Goal: Task Accomplishment & Management: Use online tool/utility

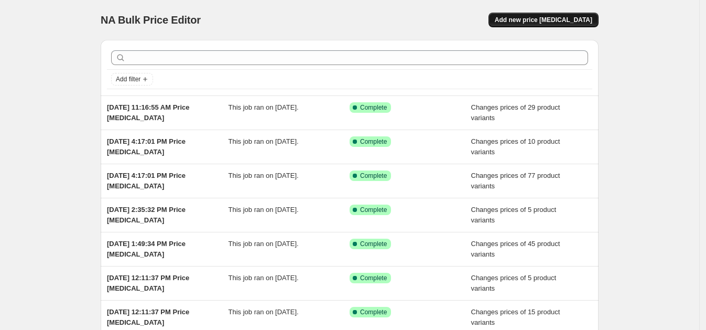
click at [542, 14] on button "Add new price [MEDICAL_DATA]" at bounding box center [544, 20] width 110 height 15
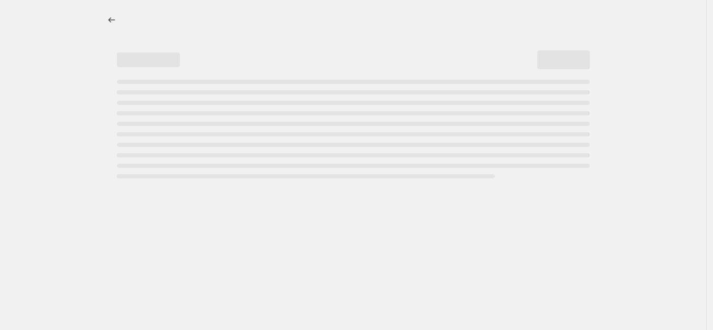
select select "percentage"
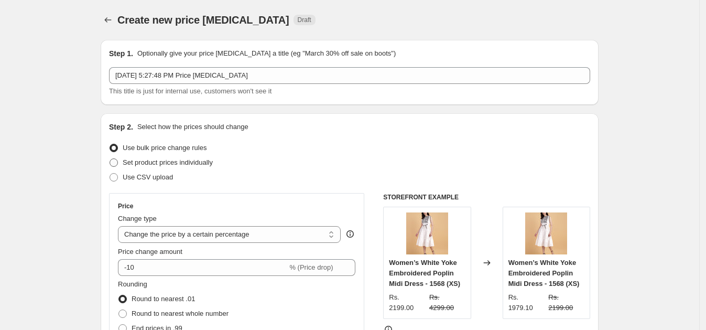
click at [166, 159] on span "Set product prices individually" at bounding box center [168, 162] width 90 height 8
click at [110, 159] on input "Set product prices individually" at bounding box center [110, 158] width 1 height 1
radio input "true"
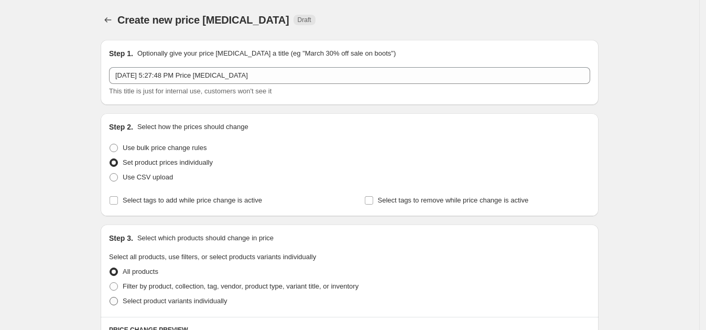
click at [173, 303] on span "Select product variants individually" at bounding box center [175, 301] width 104 height 8
click at [110, 297] on input "Select product variants individually" at bounding box center [110, 297] width 1 height 1
radio input "true"
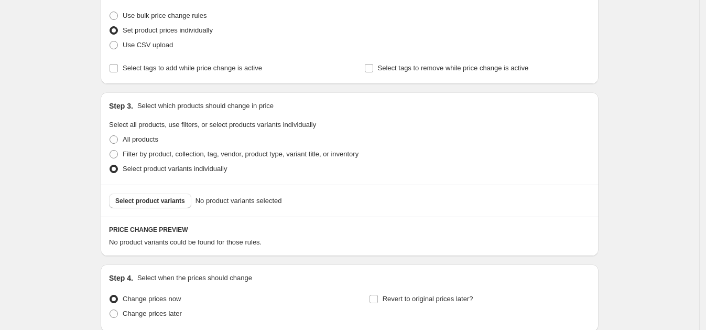
scroll to position [139, 0]
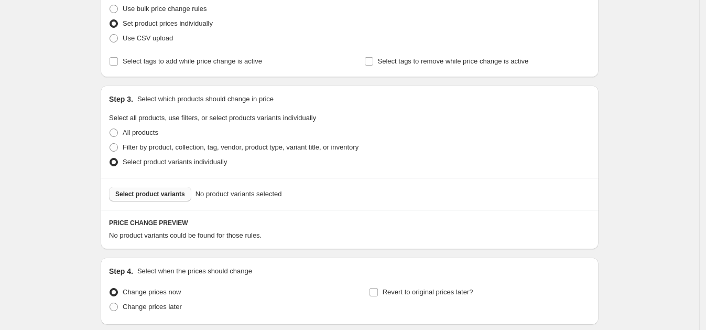
click at [154, 196] on span "Select product variants" at bounding box center [150, 194] width 70 height 8
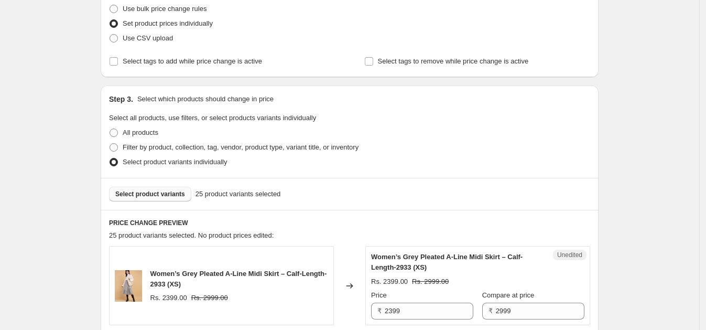
scroll to position [251, 0]
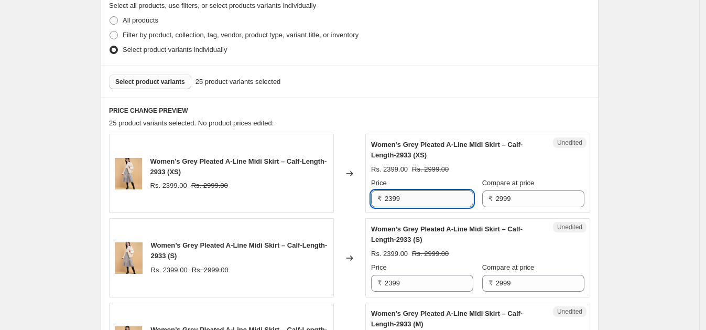
click at [416, 195] on input "2399" at bounding box center [429, 198] width 89 height 17
type input "1999"
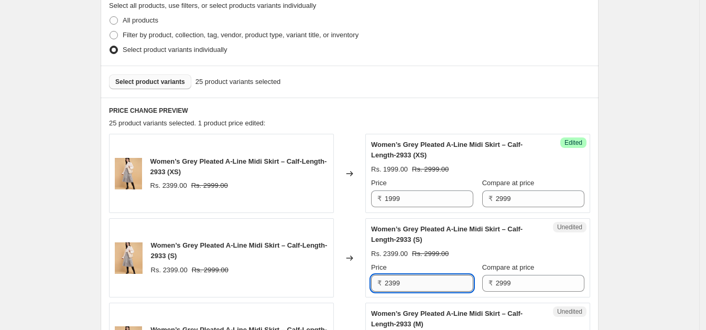
click at [415, 284] on input "2399" at bounding box center [429, 283] width 89 height 17
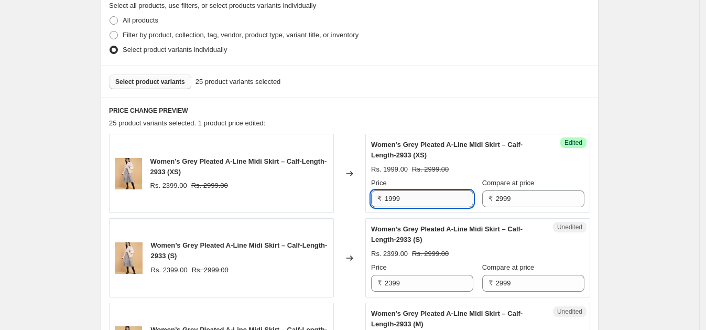
click at [421, 197] on input "1999" at bounding box center [429, 198] width 89 height 17
click at [410, 282] on input "2399" at bounding box center [429, 283] width 89 height 17
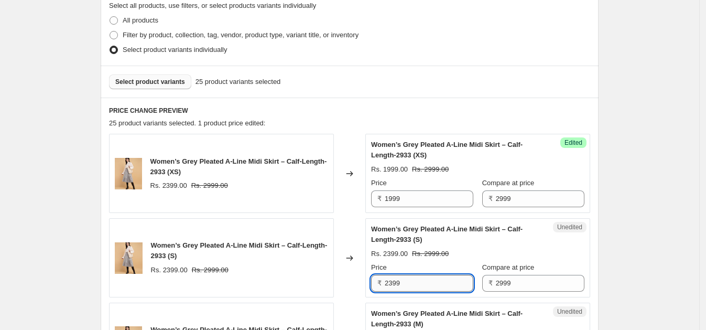
click at [410, 282] on input "2399" at bounding box center [429, 283] width 89 height 17
paste input "19"
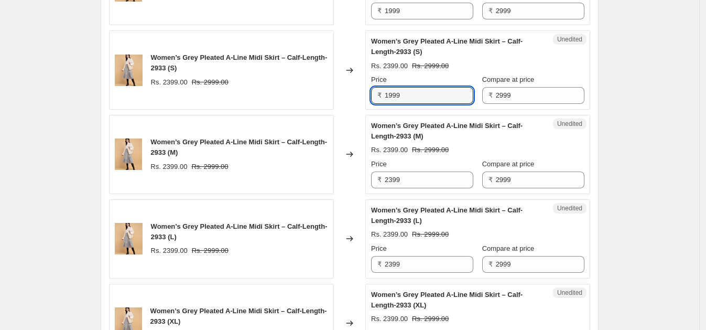
scroll to position [461, 0]
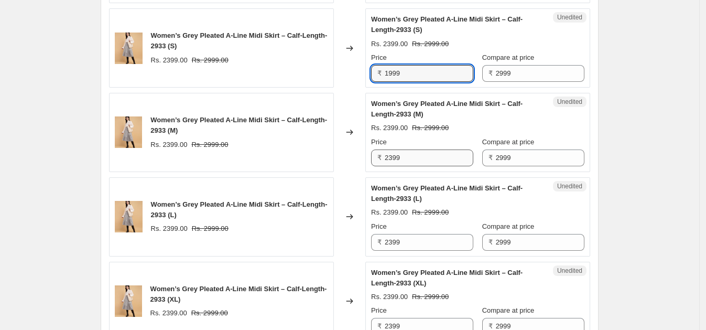
type input "1999"
click at [428, 160] on input "2399" at bounding box center [429, 157] width 89 height 17
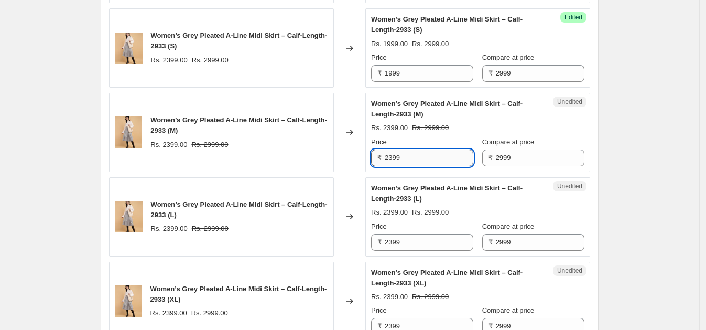
click at [428, 160] on input "2399" at bounding box center [429, 157] width 89 height 17
paste input "19"
type input "1999"
click at [424, 246] on input "2399" at bounding box center [429, 242] width 89 height 17
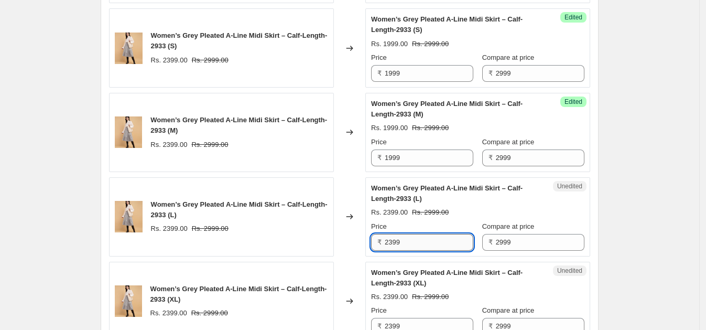
click at [424, 246] on input "2399" at bounding box center [429, 242] width 89 height 17
paste input "19"
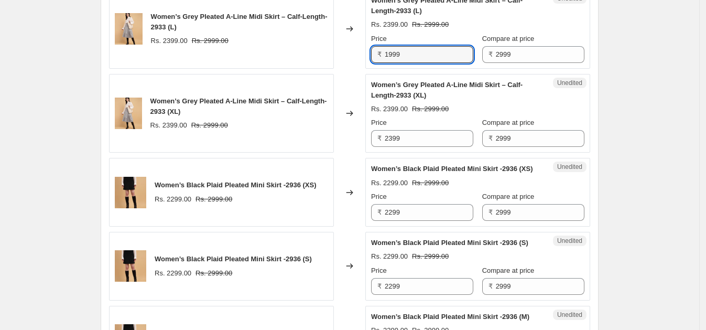
scroll to position [668, 0]
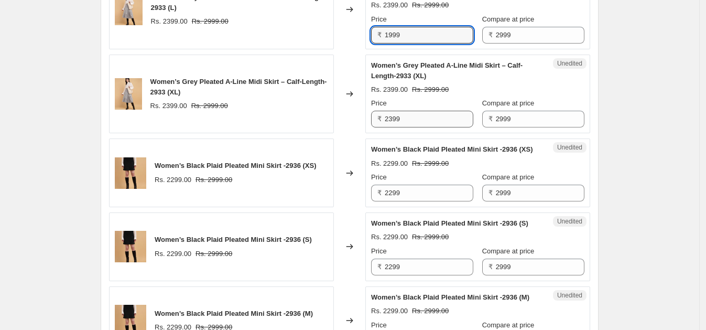
type input "1999"
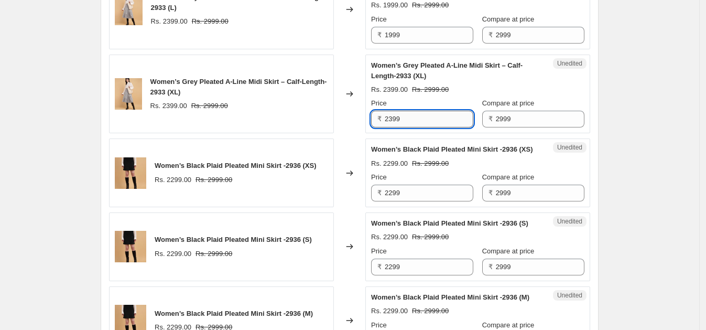
click at [438, 120] on input "2399" at bounding box center [429, 119] width 89 height 17
paste input "19"
type input "1999"
click at [427, 201] on input "2299" at bounding box center [429, 193] width 89 height 17
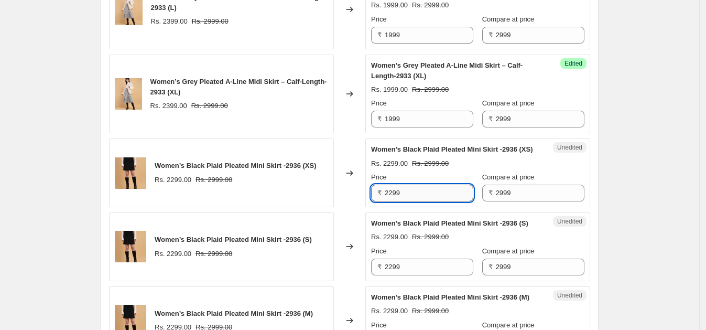
click at [427, 201] on input "2299" at bounding box center [429, 193] width 89 height 17
paste input "19"
type input "1999"
click at [417, 275] on input "2299" at bounding box center [429, 267] width 89 height 17
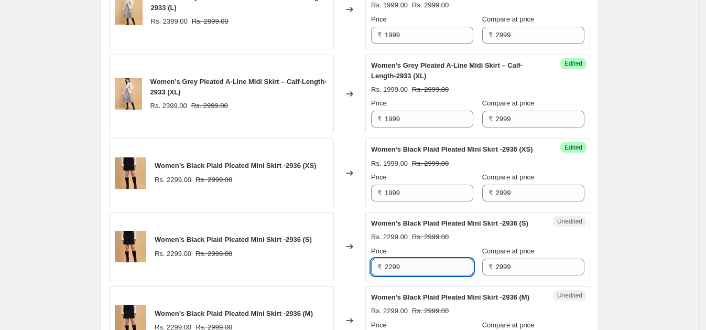
click at [417, 275] on input "2299" at bounding box center [429, 267] width 89 height 17
paste input "19"
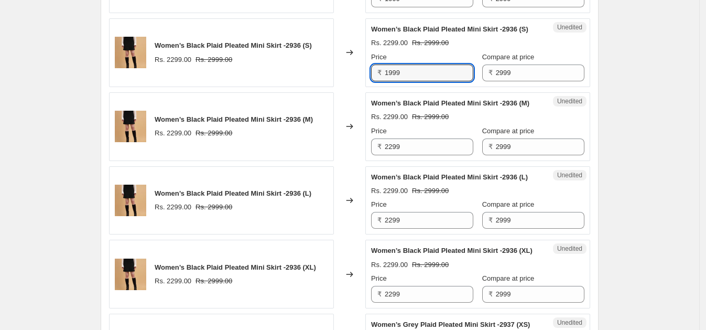
scroll to position [881, 0]
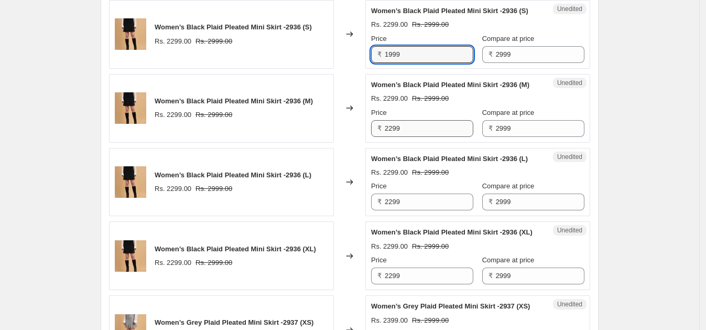
type input "1999"
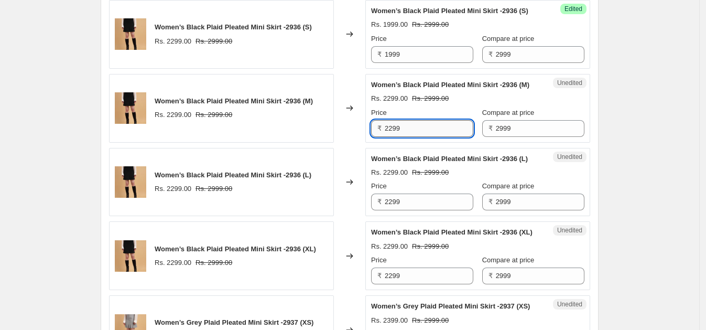
click at [423, 137] on input "2299" at bounding box center [429, 128] width 89 height 17
paste input "19"
type input "1999"
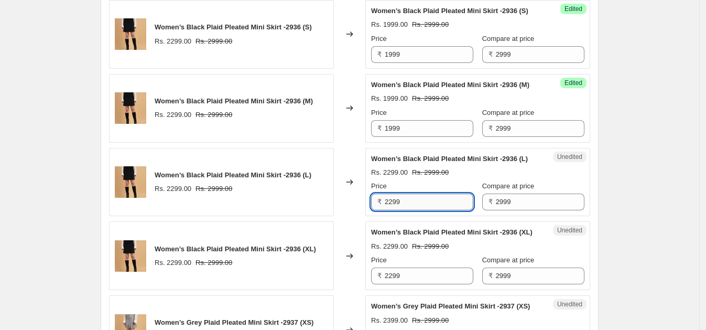
click at [413, 210] on input "2299" at bounding box center [429, 202] width 89 height 17
paste input "19"
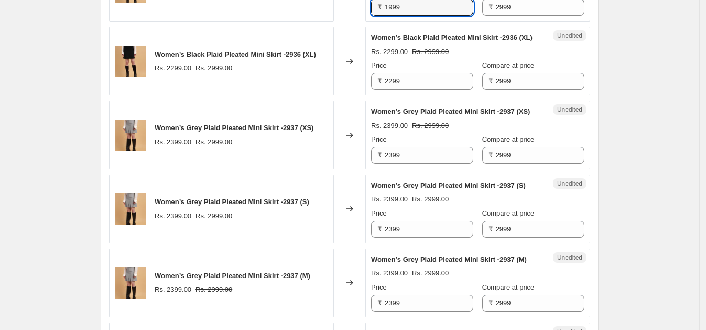
scroll to position [1078, 0]
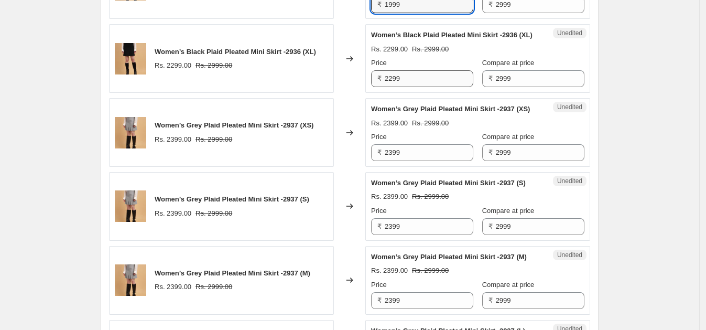
type input "1999"
click at [427, 87] on input "2299" at bounding box center [429, 78] width 89 height 17
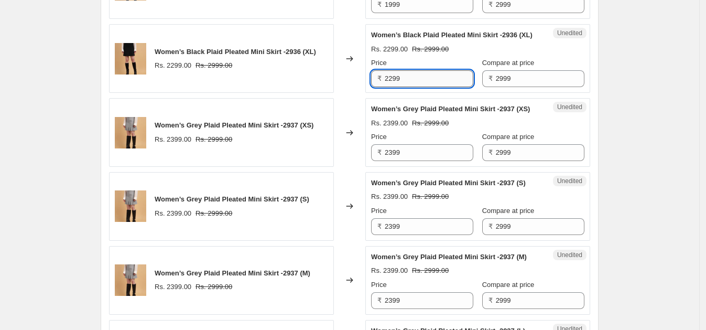
click at [427, 87] on input "2299" at bounding box center [429, 78] width 89 height 17
paste input "19"
type input "1999"
click at [422, 161] on input "2399" at bounding box center [429, 152] width 89 height 17
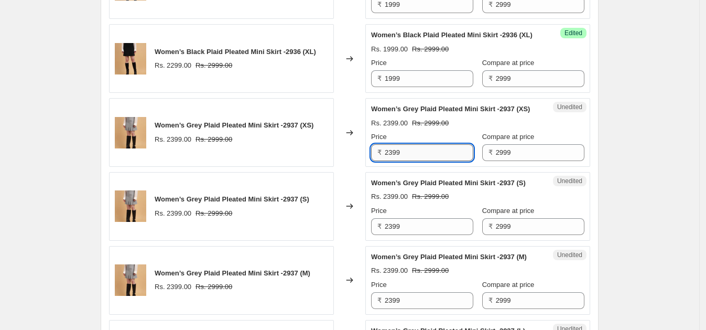
click at [422, 161] on input "2399" at bounding box center [429, 152] width 89 height 17
paste input "19"
type input "1999"
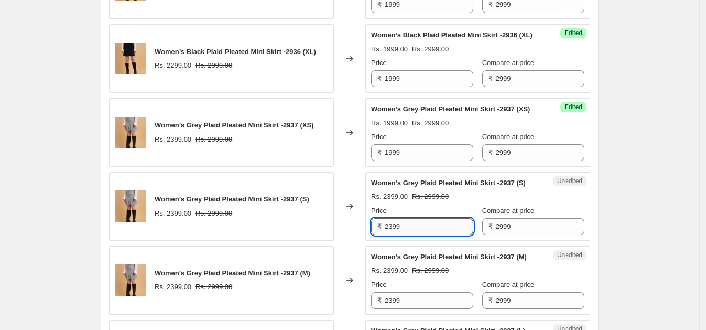
click at [428, 235] on input "2399" at bounding box center [429, 226] width 89 height 17
paste input "19"
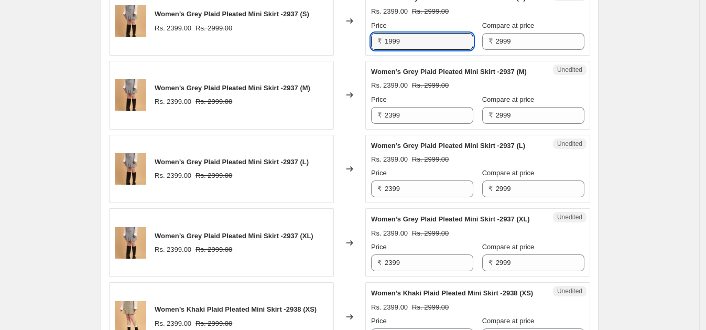
scroll to position [1285, 0]
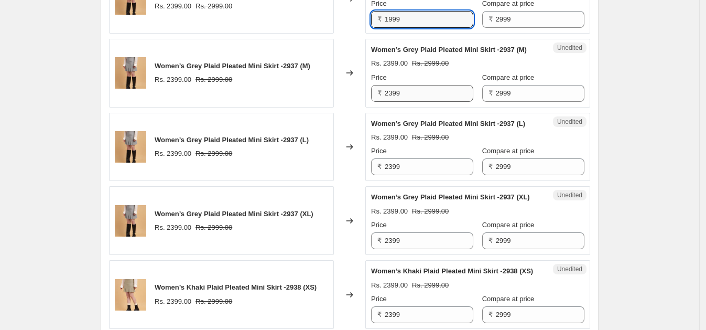
type input "1999"
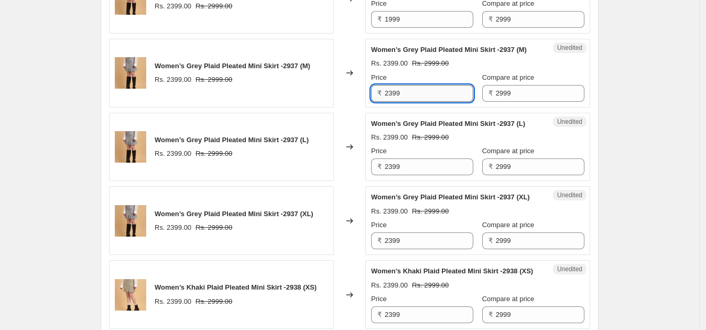
click at [414, 102] on input "2399" at bounding box center [429, 93] width 89 height 17
paste input "19"
type input "1999"
click at [416, 175] on input "2399" at bounding box center [429, 166] width 89 height 17
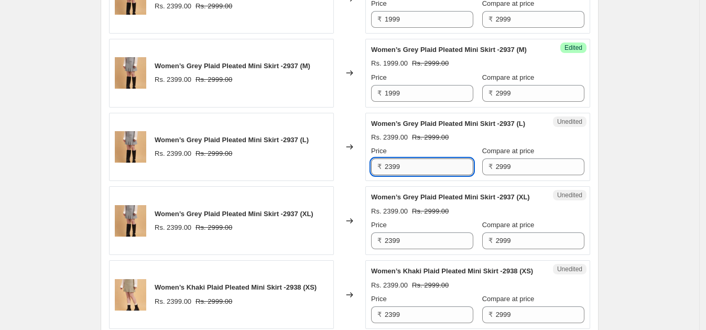
click at [416, 175] on input "2399" at bounding box center [429, 166] width 89 height 17
paste input "19"
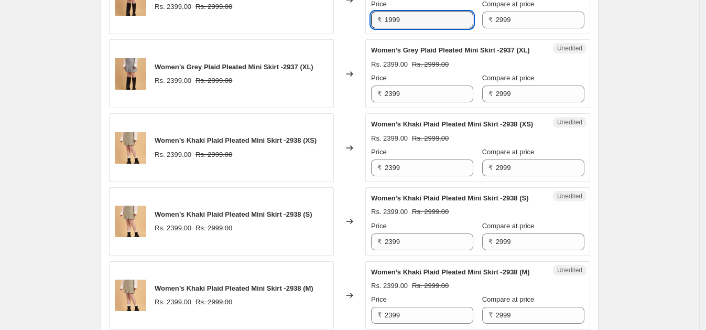
scroll to position [1457, 0]
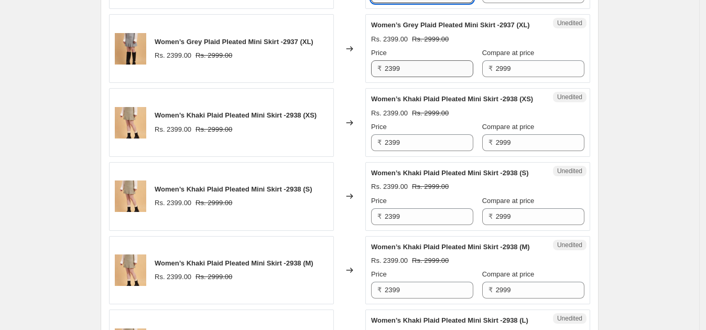
type input "1999"
click at [427, 77] on input "2399" at bounding box center [429, 68] width 89 height 17
paste input "19"
type input "1999"
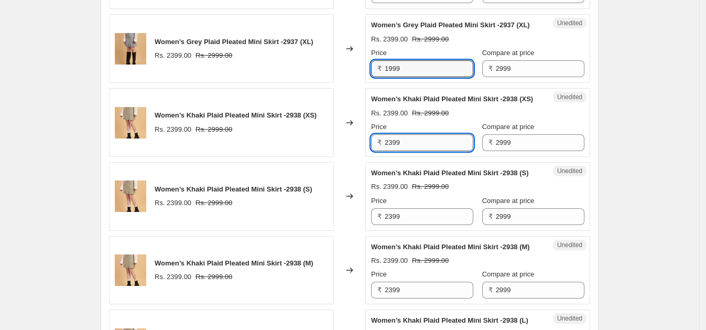
click at [420, 151] on input "2399" at bounding box center [429, 142] width 89 height 17
paste input "19"
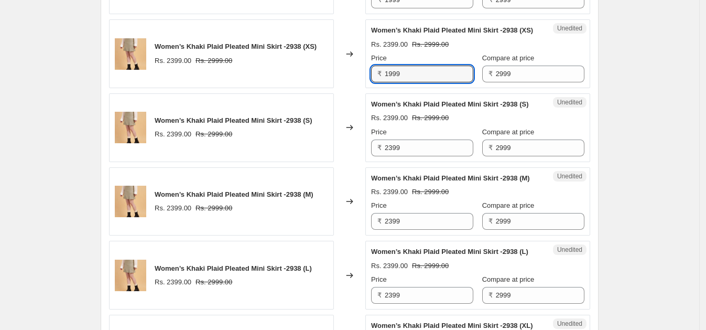
scroll to position [1628, 0]
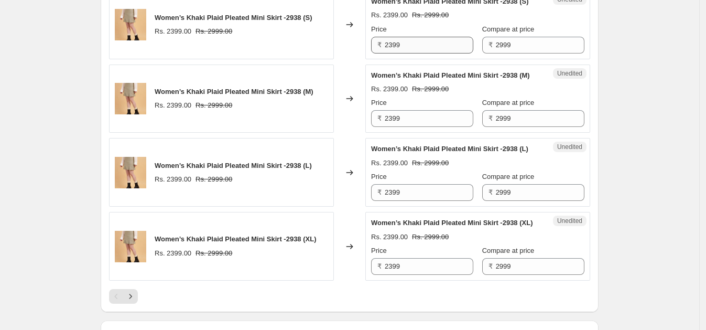
type input "1999"
click at [422, 53] on input "2399" at bounding box center [429, 45] width 89 height 17
paste input "19"
type input "1999"
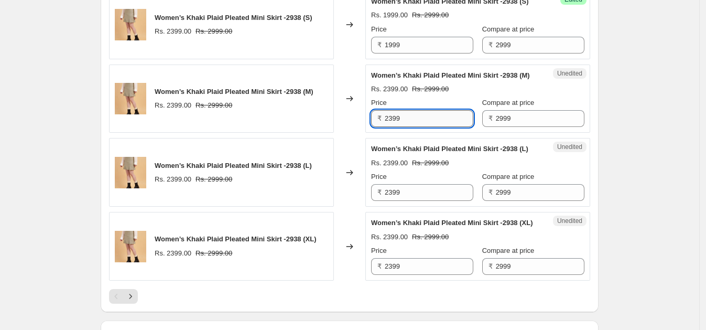
click at [414, 127] on input "2399" at bounding box center [429, 118] width 89 height 17
paste input "19"
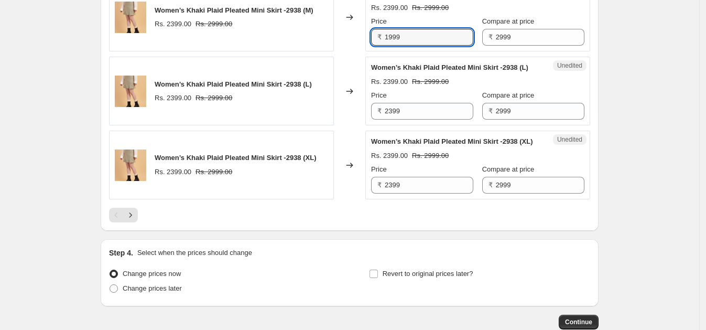
scroll to position [1782, 0]
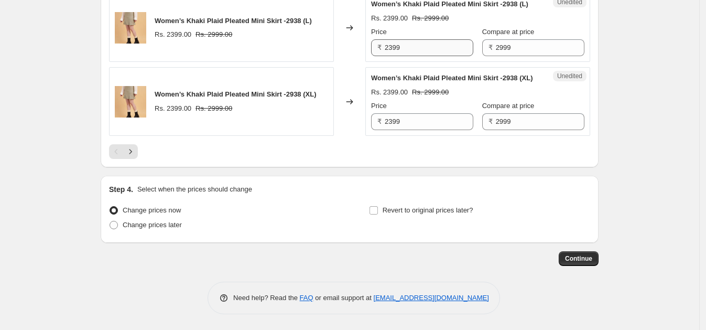
type input "1999"
click at [424, 56] on input "2399" at bounding box center [429, 47] width 89 height 17
paste input "19"
type input "1999"
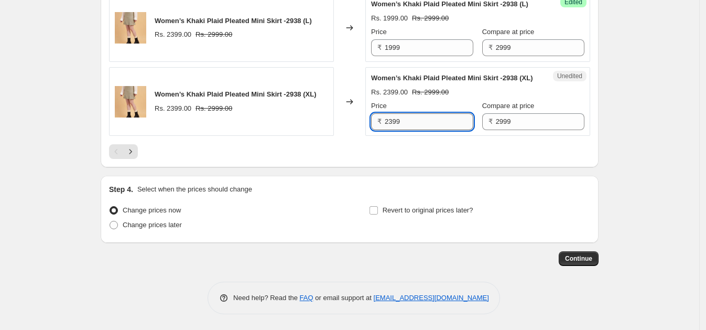
click at [430, 130] on input "2399" at bounding box center [429, 121] width 89 height 17
paste input "19"
type input "1999"
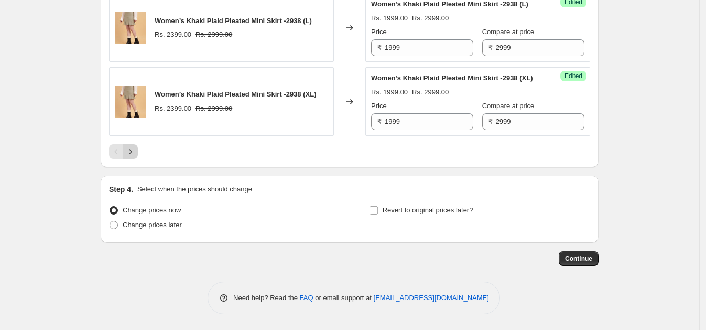
click at [132, 154] on icon "Next" at bounding box center [131, 151] width 3 height 5
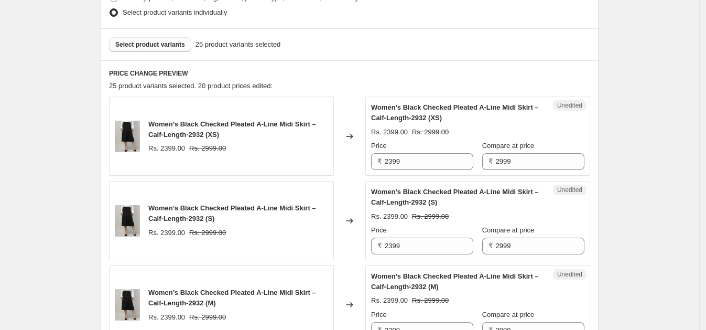
scroll to position [294, 0]
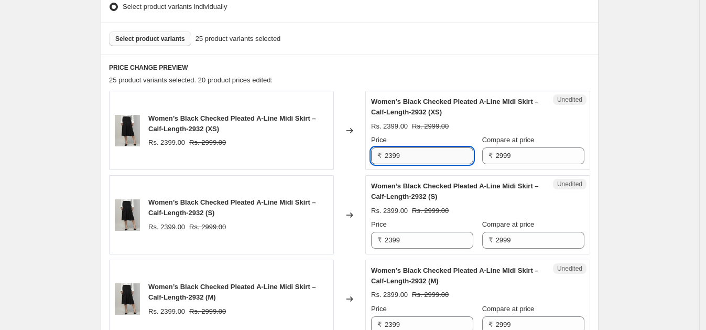
click at [417, 159] on input "2399" at bounding box center [429, 155] width 89 height 17
paste input "19"
type input "1999"
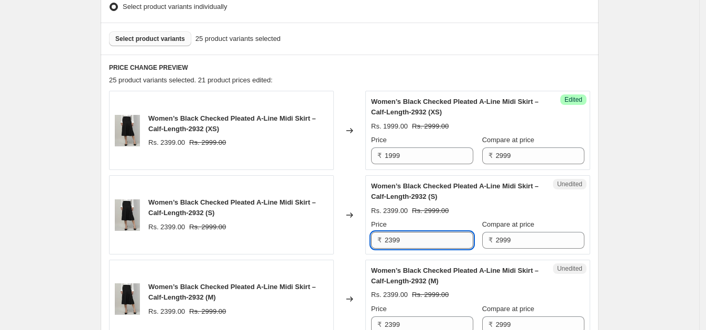
click at [415, 241] on input "2399" at bounding box center [429, 240] width 89 height 17
paste input "19"
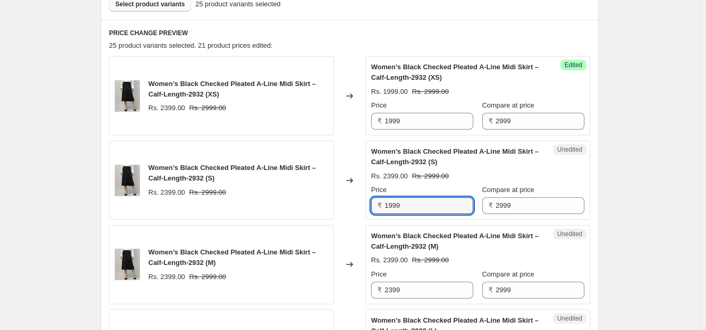
scroll to position [445, 0]
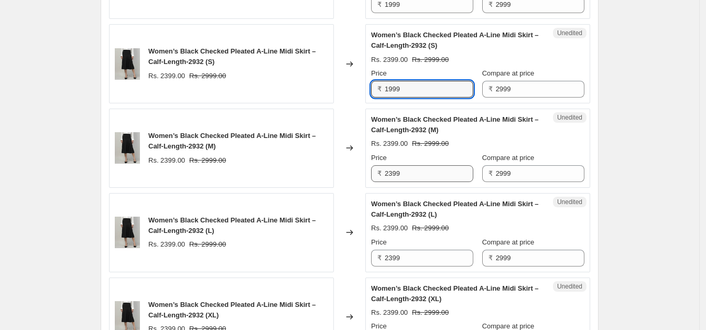
type input "1999"
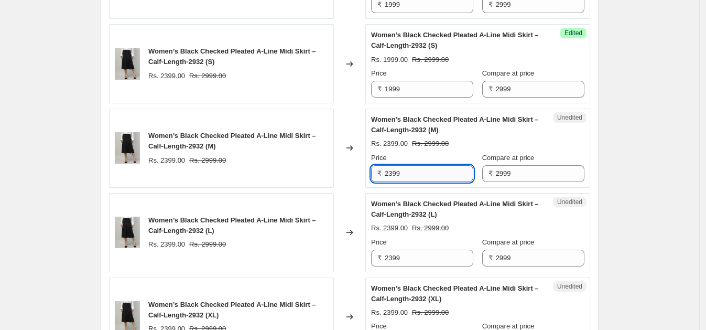
click at [424, 173] on input "2399" at bounding box center [429, 173] width 89 height 17
paste input "19"
type input "1999"
click at [415, 254] on input "2399" at bounding box center [429, 258] width 89 height 17
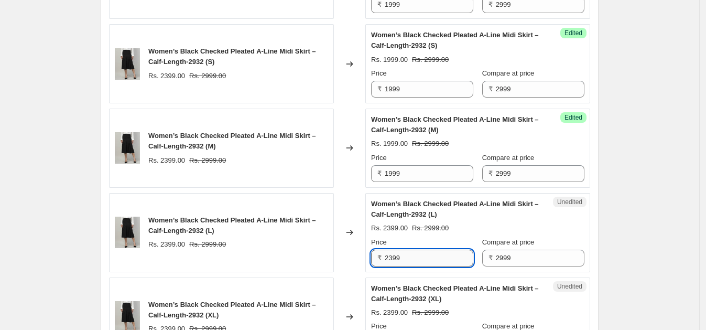
click at [415, 254] on input "2399" at bounding box center [429, 258] width 89 height 17
paste input "19"
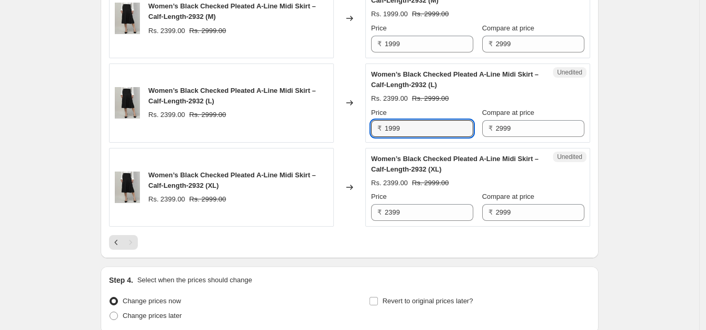
scroll to position [576, 0]
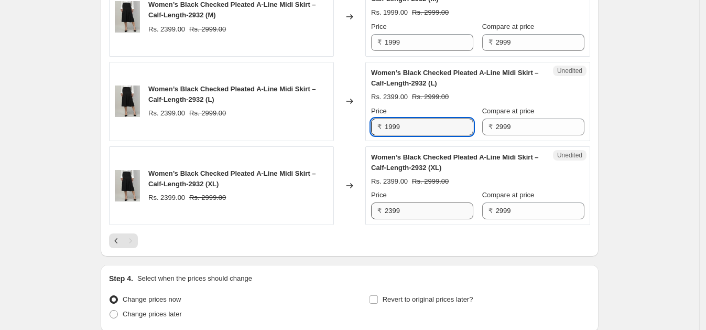
type input "1999"
click at [423, 206] on input "2399" at bounding box center [429, 210] width 89 height 17
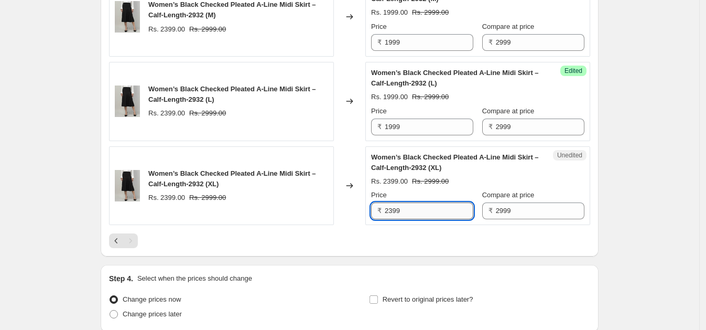
click at [423, 206] on input "2399" at bounding box center [429, 210] width 89 height 17
paste input "19"
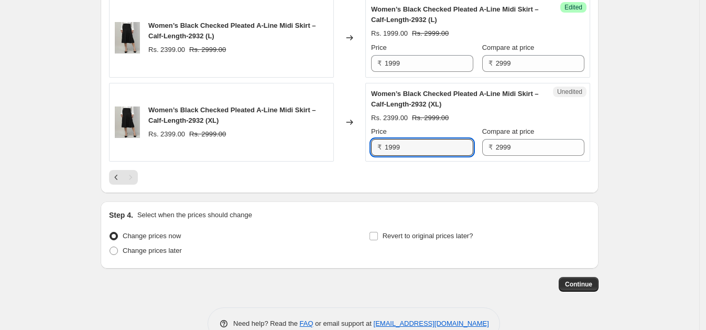
scroll to position [664, 0]
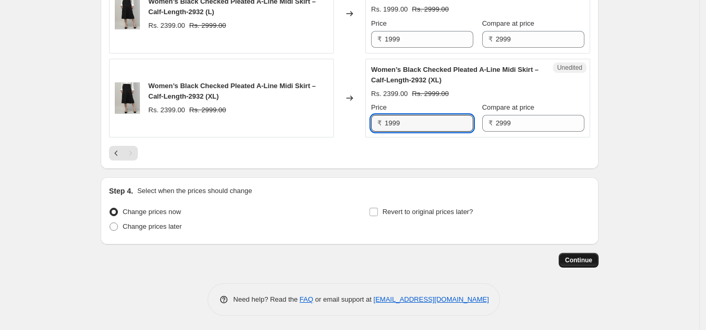
type input "1999"
click at [587, 260] on span "Continue" at bounding box center [578, 260] width 27 height 8
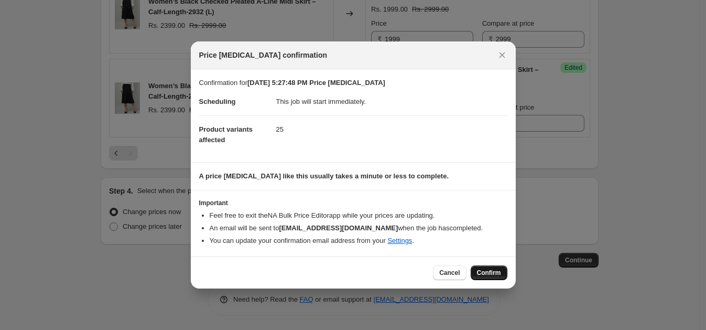
click at [493, 269] on span "Confirm" at bounding box center [489, 273] width 24 height 8
